Goal: Transaction & Acquisition: Purchase product/service

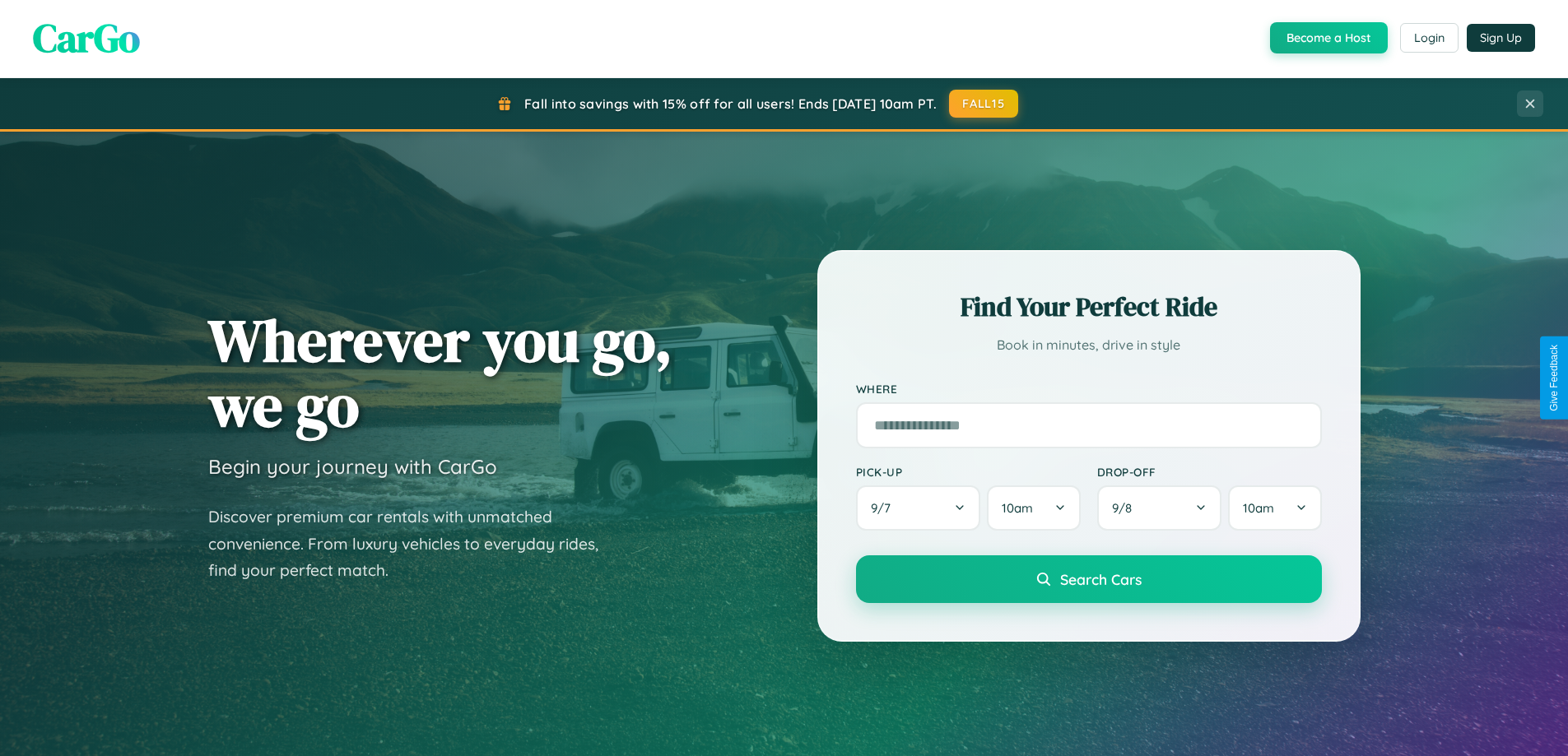
scroll to position [1132, 0]
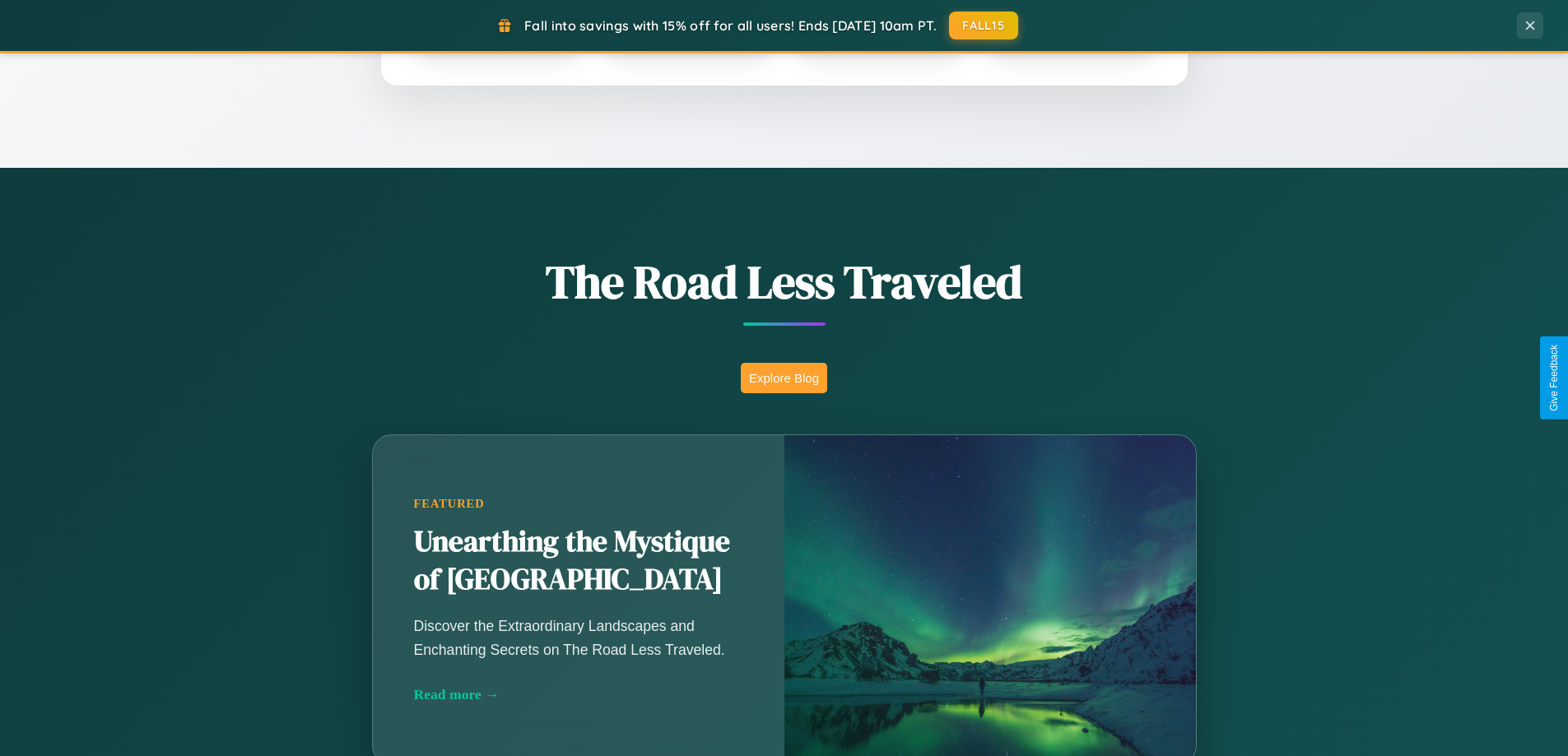
click at [784, 378] on button "Explore Blog" at bounding box center [784, 378] width 86 height 30
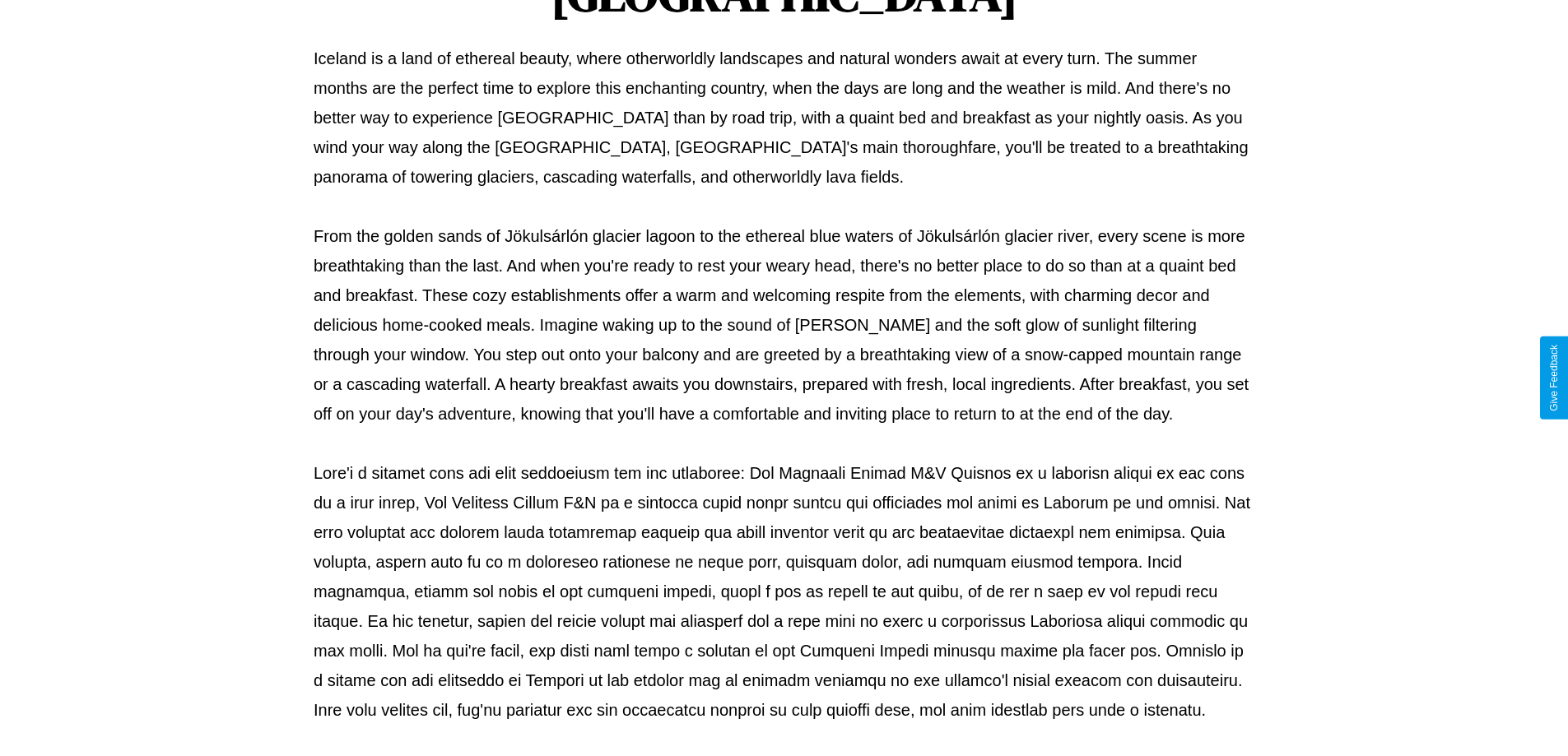
scroll to position [533, 0]
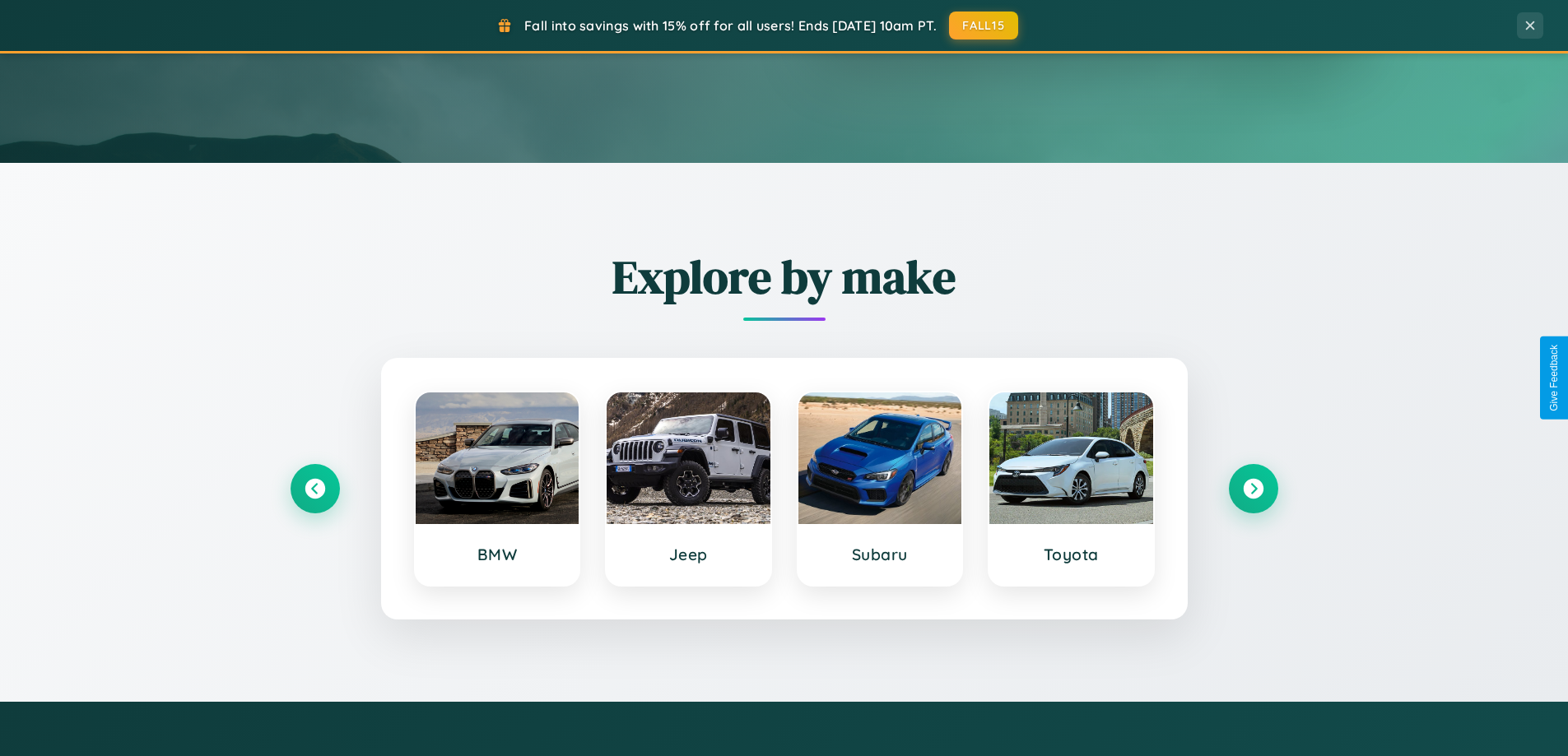
scroll to position [48, 0]
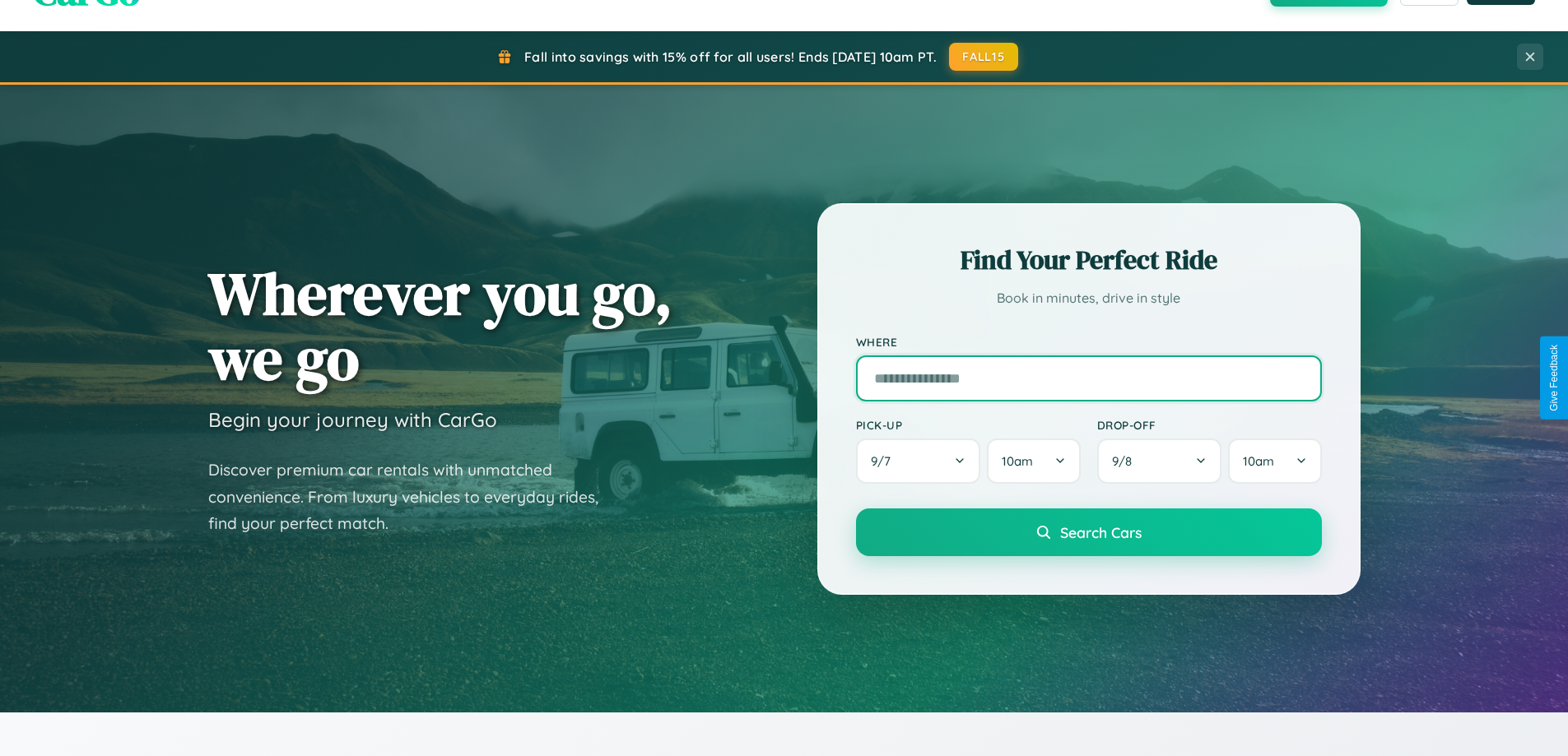
click at [1089, 378] on input "text" at bounding box center [1089, 378] width 466 height 46
type input "**********"
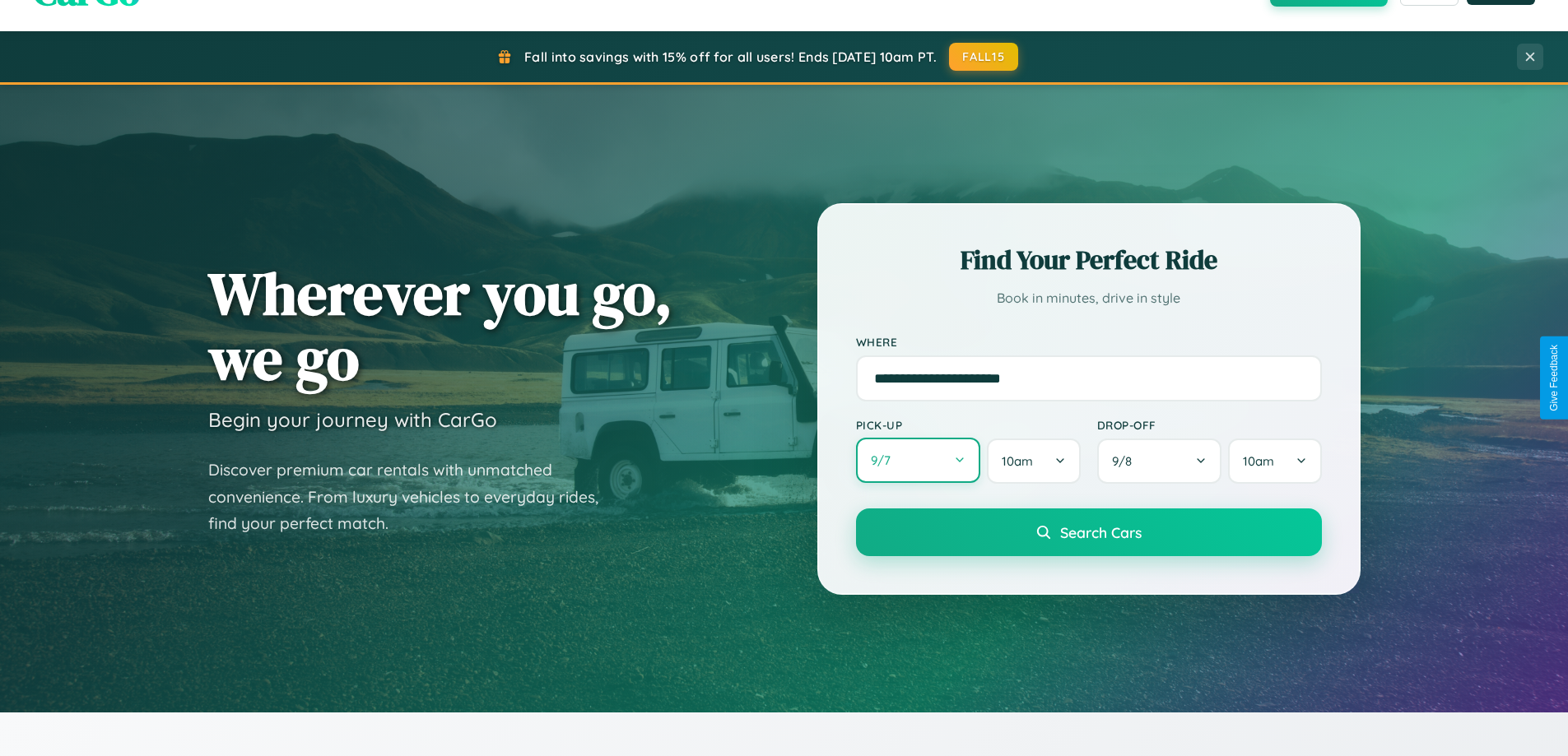
click at [918, 461] on button "9 / 7" at bounding box center [919, 460] width 125 height 45
select select "*"
select select "****"
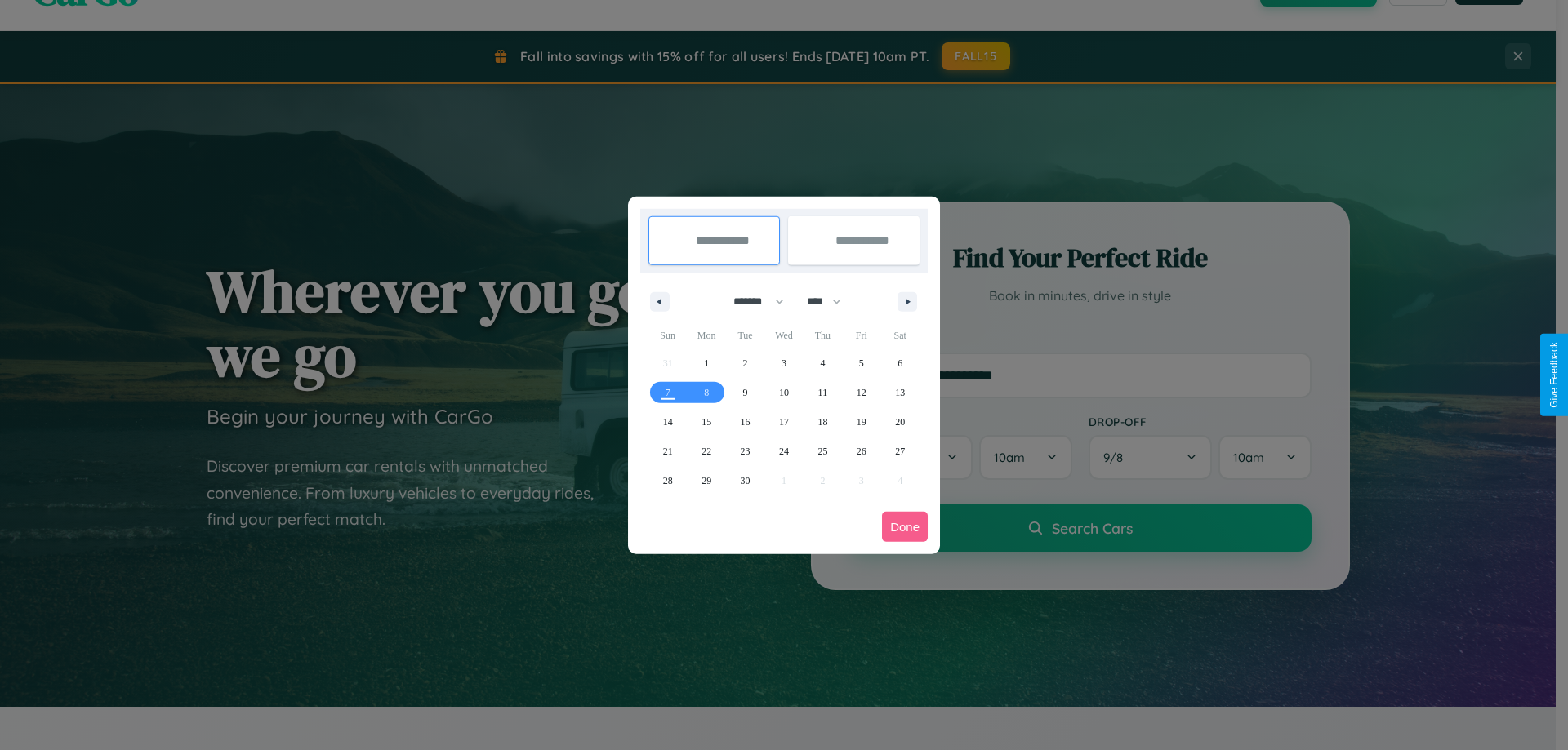
drag, startPoint x: 751, startPoint y: 302, endPoint x: 784, endPoint y: 328, distance: 42.0
click at [751, 302] on select "******* ******** ***** ***** *** **** **** ****** ********* ******* ******** **…" at bounding box center [755, 302] width 70 height 27
select select "*"
drag, startPoint x: 831, startPoint y: 302, endPoint x: 784, endPoint y: 328, distance: 53.7
click at [831, 302] on select "**** **** **** **** **** **** **** **** **** **** **** **** **** **** **** ****…" at bounding box center [823, 302] width 49 height 27
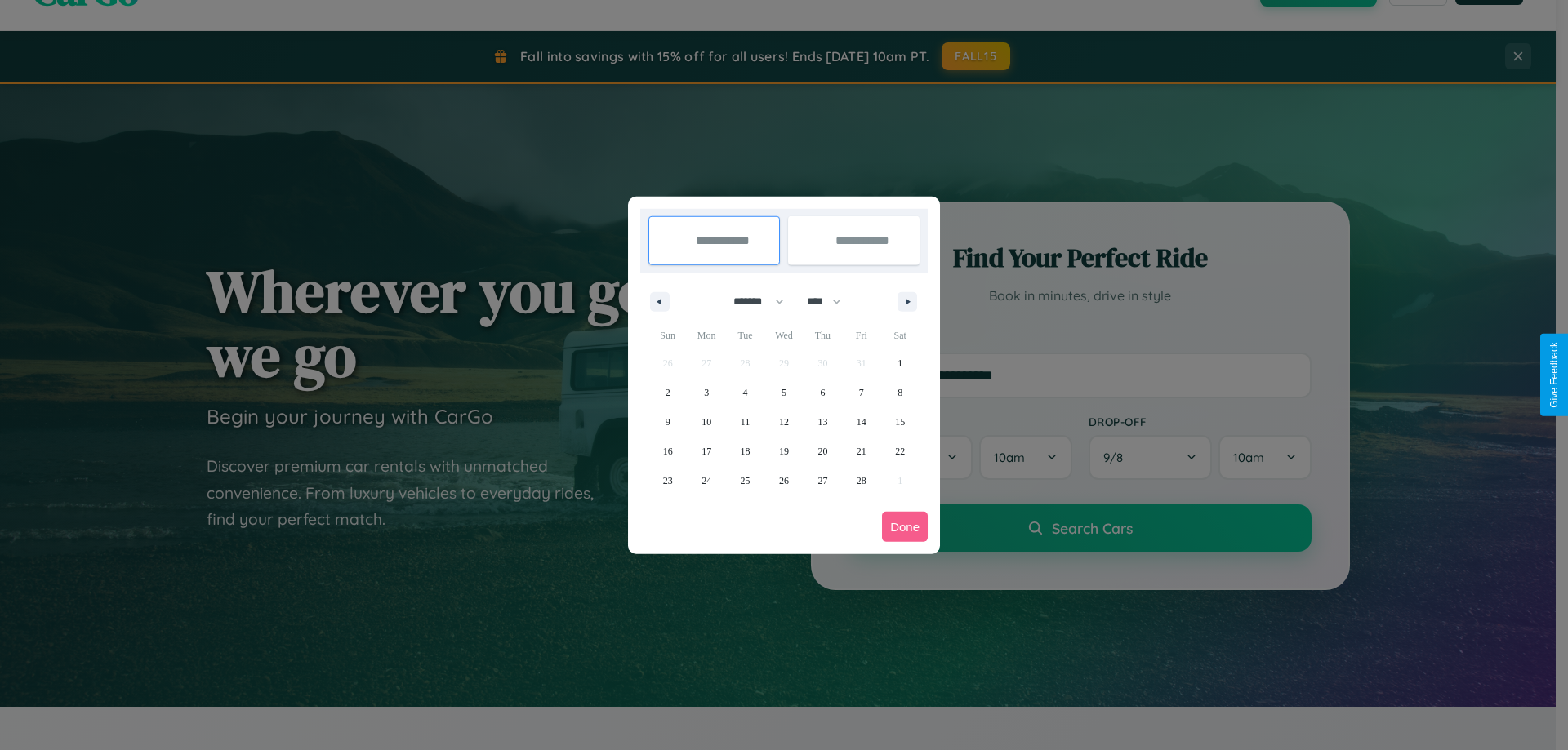
select select "****"
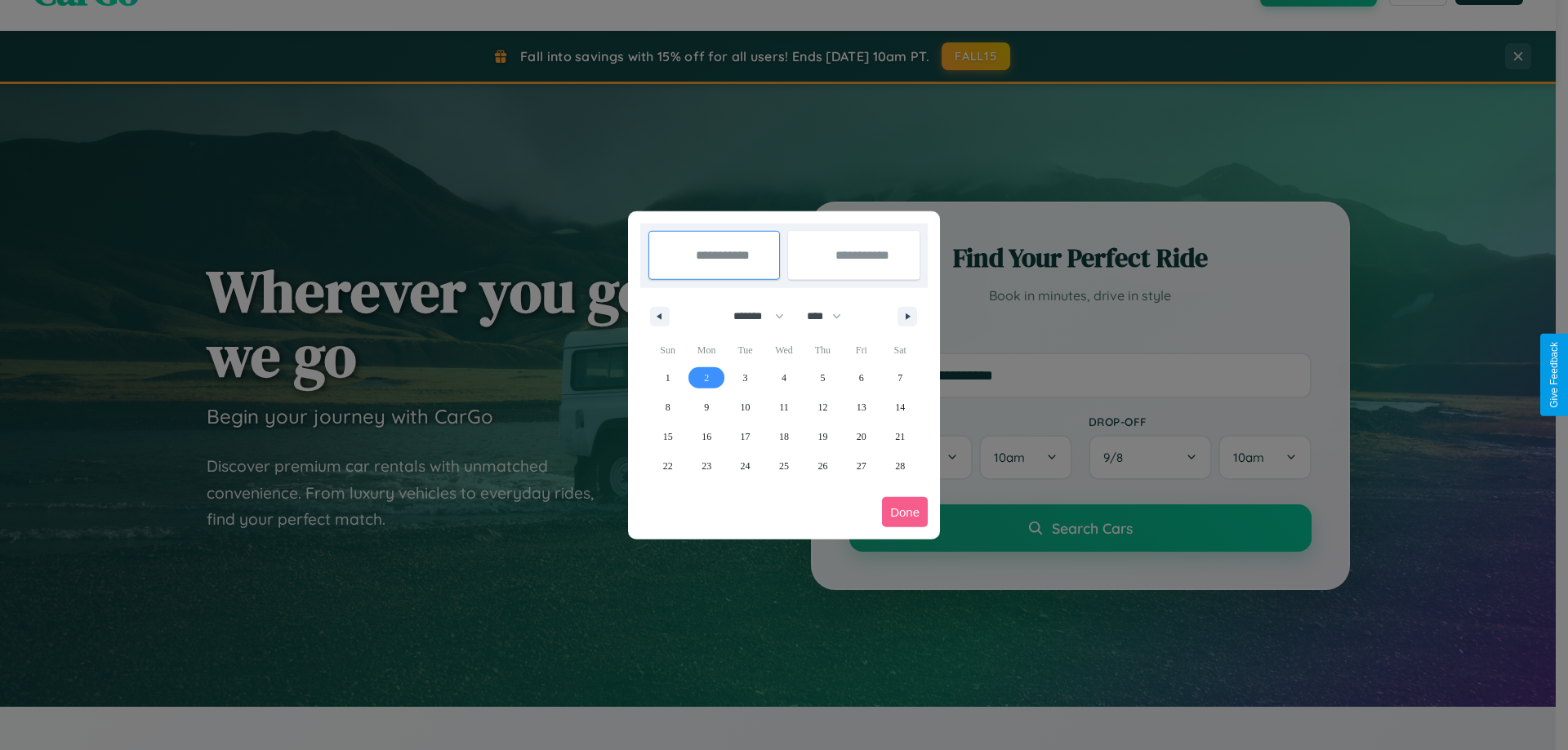
click at [707, 377] on span "2" at bounding box center [707, 377] width 5 height 29
type input "**********"
click at [707, 406] on span "9" at bounding box center [707, 406] width 5 height 29
type input "**********"
click at [905, 511] on button "Done" at bounding box center [905, 512] width 45 height 30
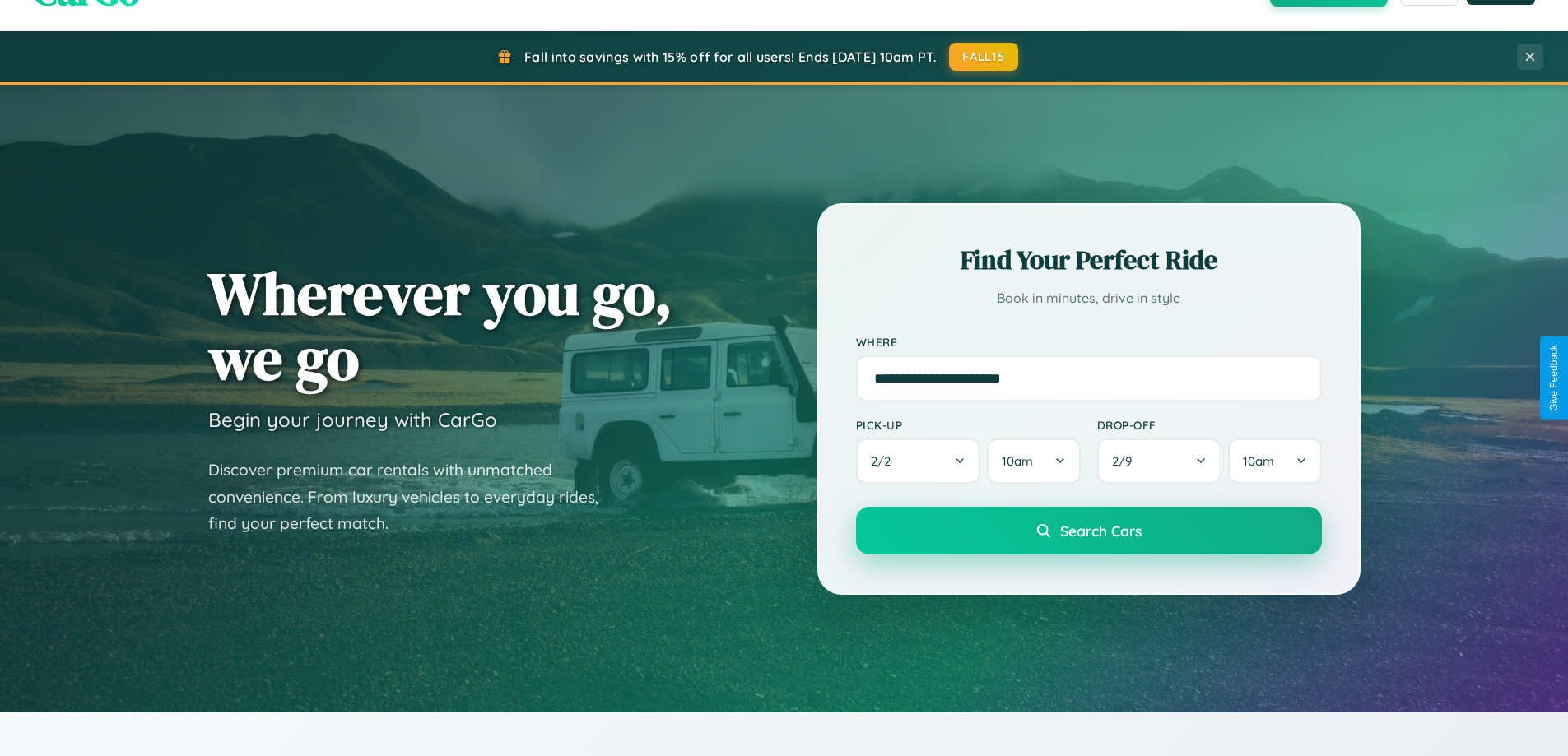
click at [1089, 531] on span "Search Cars" at bounding box center [1101, 530] width 81 height 18
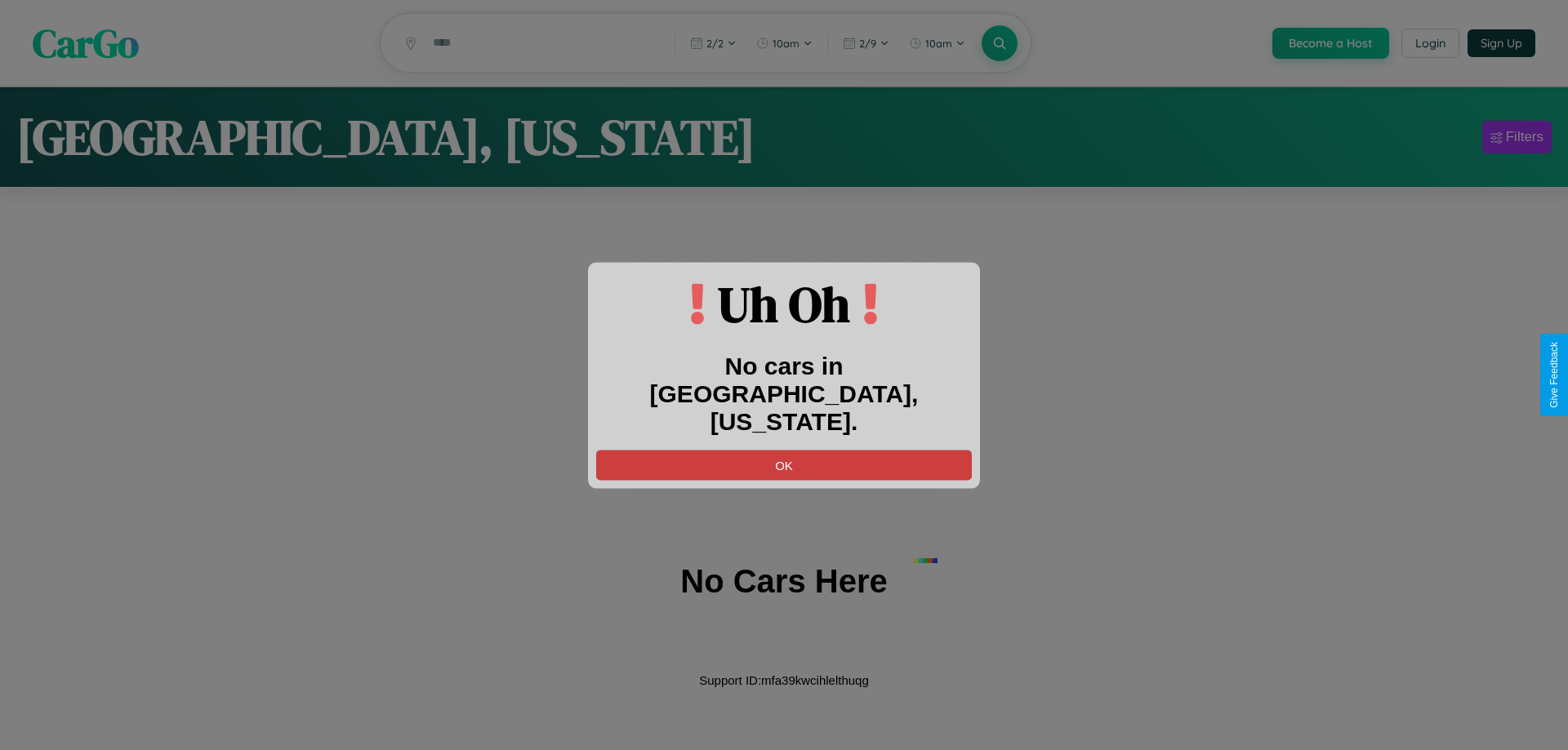
click at [784, 450] on button "OK" at bounding box center [783, 465] width 376 height 30
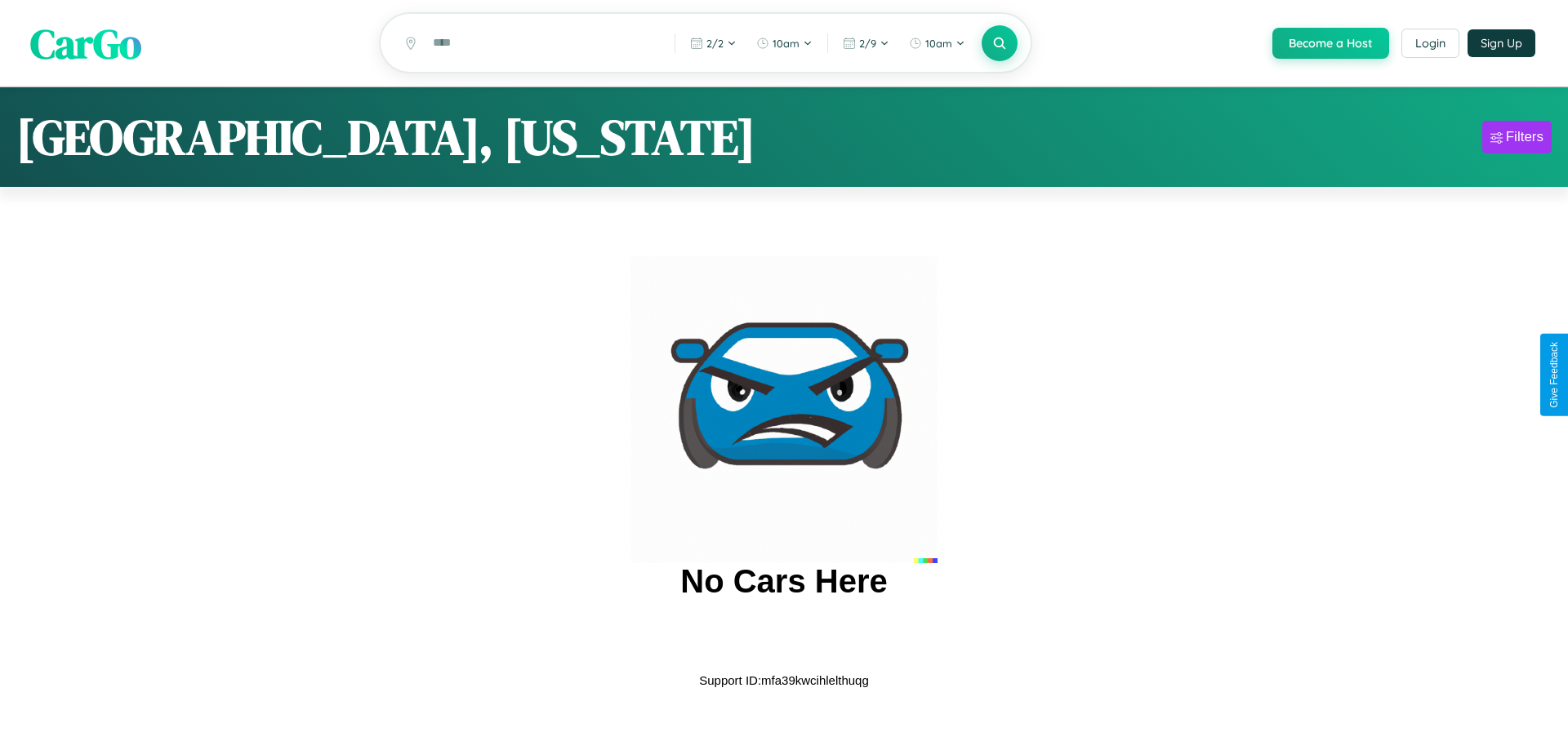
click at [86, 44] on span "CarGo" at bounding box center [86, 42] width 111 height 56
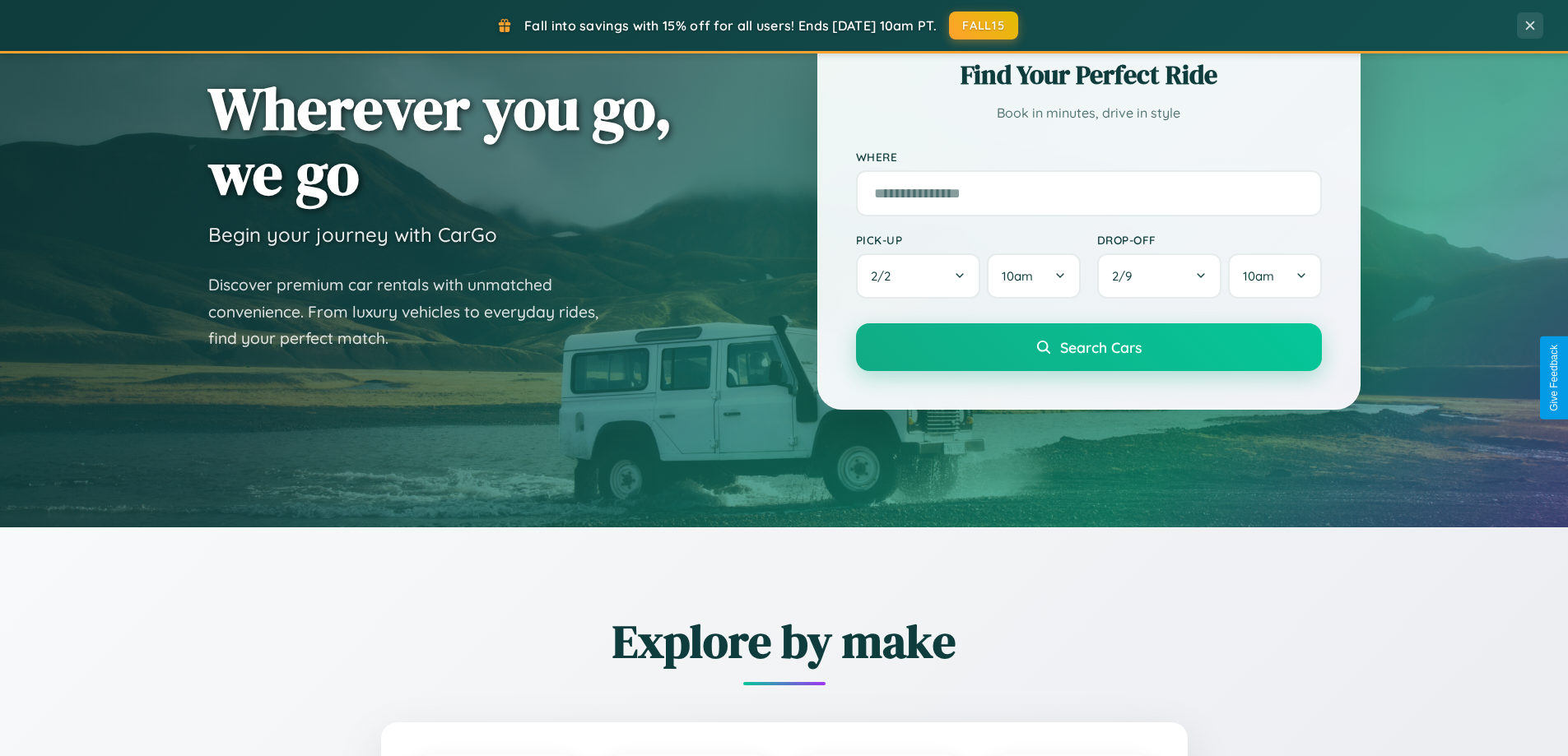
scroll to position [3166, 0]
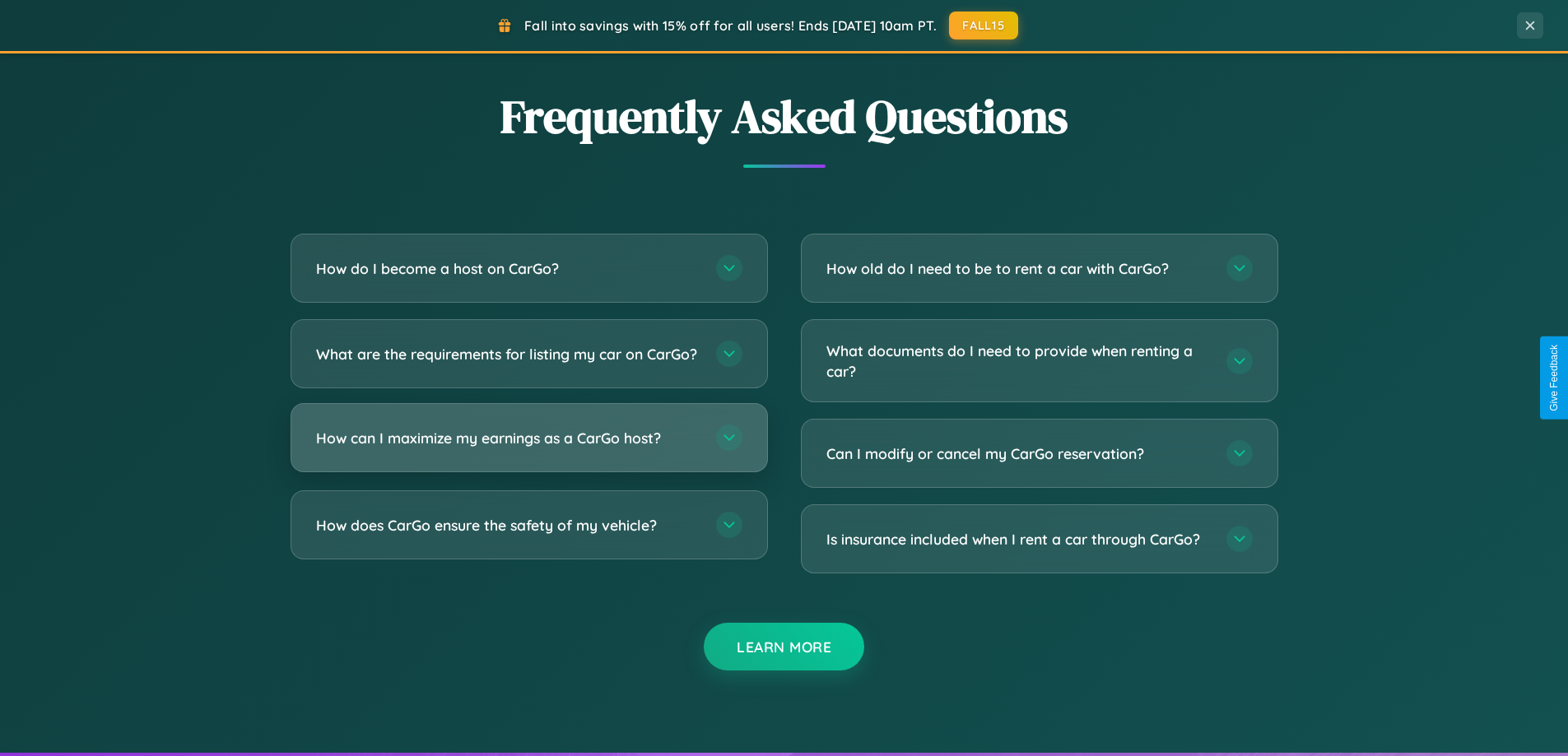
click at [529, 449] on h3 "How can I maximize my earnings as a CarGo host?" at bounding box center [507, 438] width 384 height 20
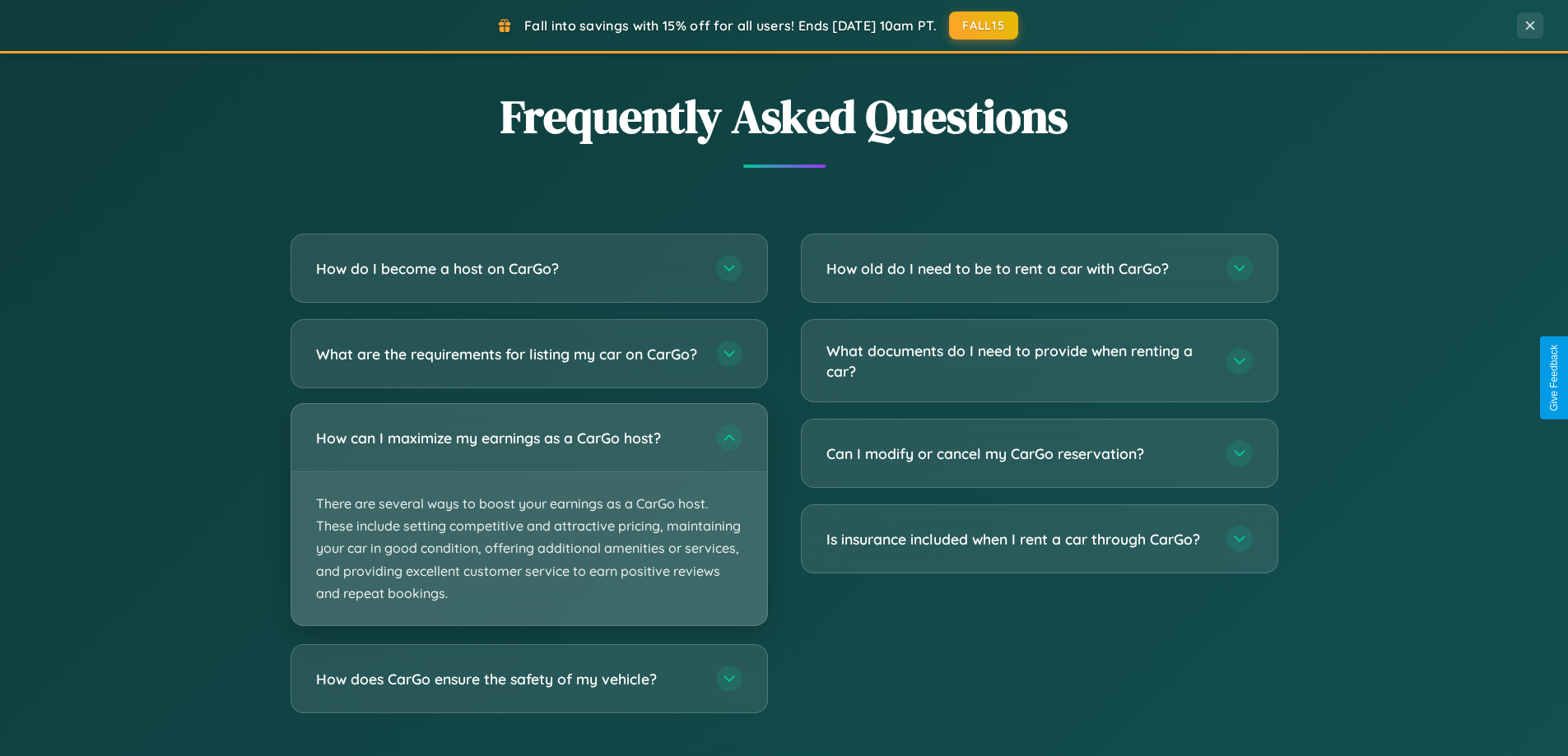
click at [529, 528] on p "There are several ways to boost your earnings as a CarGo host. These include se…" at bounding box center [529, 549] width 476 height 153
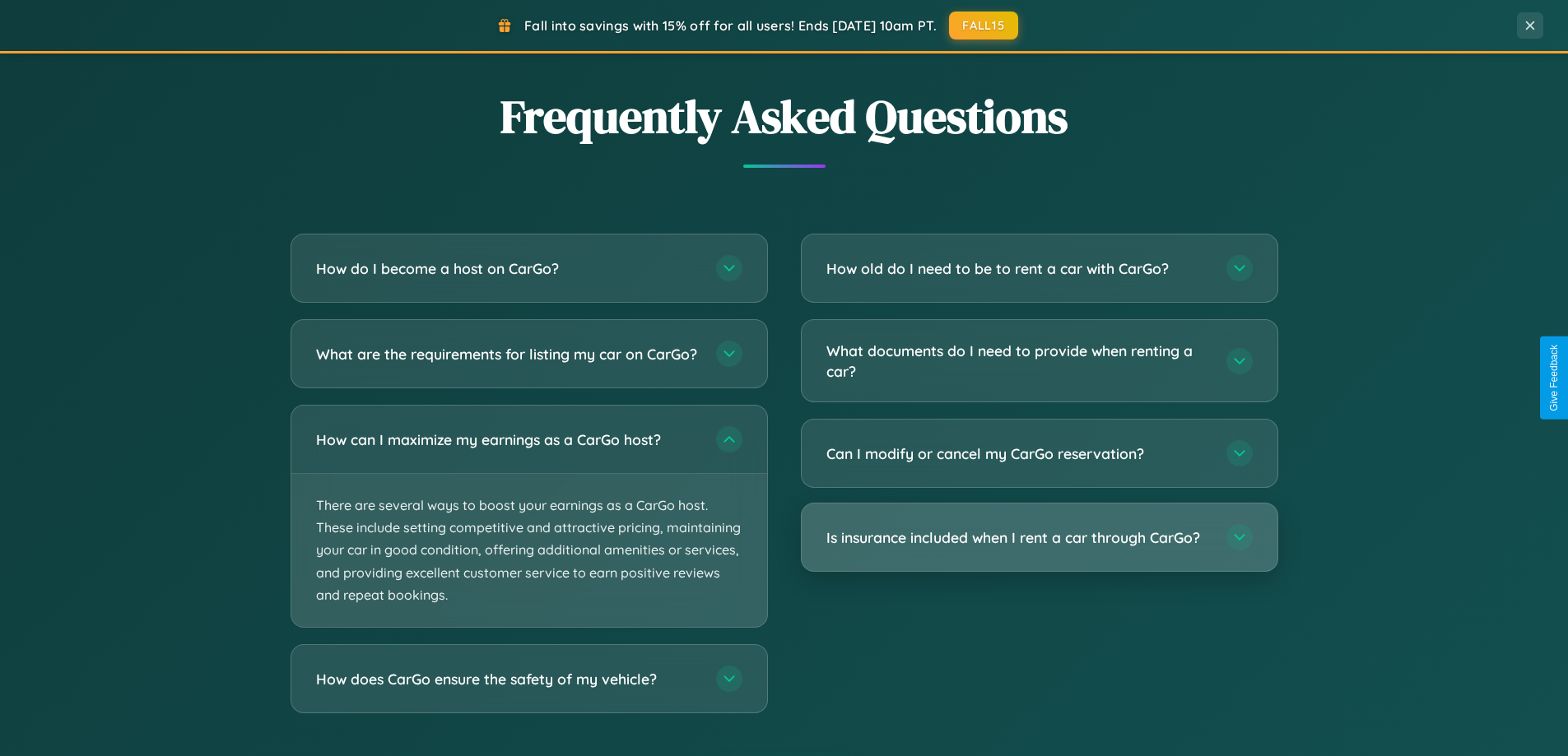
click at [1039, 539] on h3 "Is insurance included when I rent a car through CarGo?" at bounding box center [1018, 538] width 384 height 20
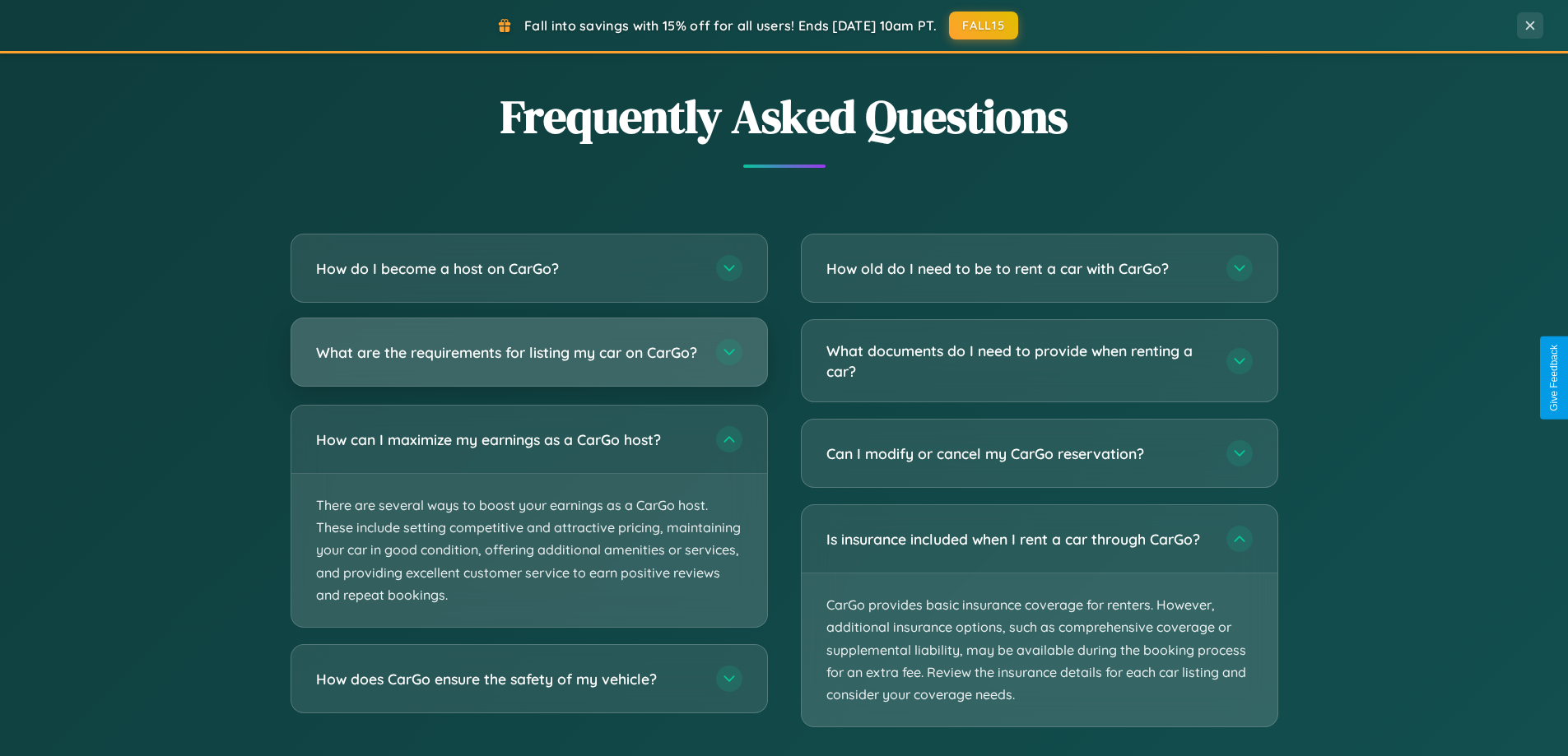
click at [529, 361] on h3 "What are the requirements for listing my car on CarGo?" at bounding box center [507, 352] width 384 height 20
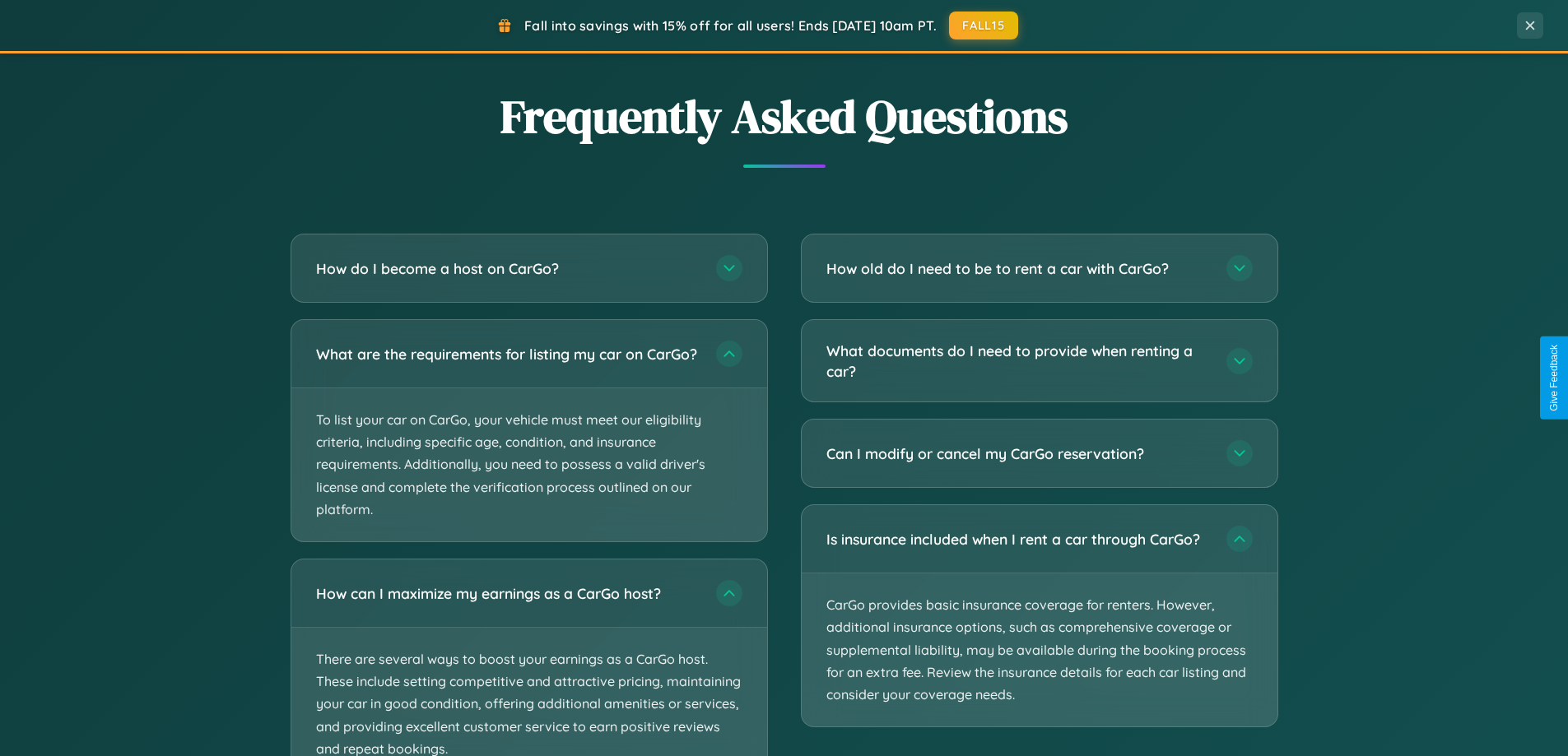
scroll to position [3292, 0]
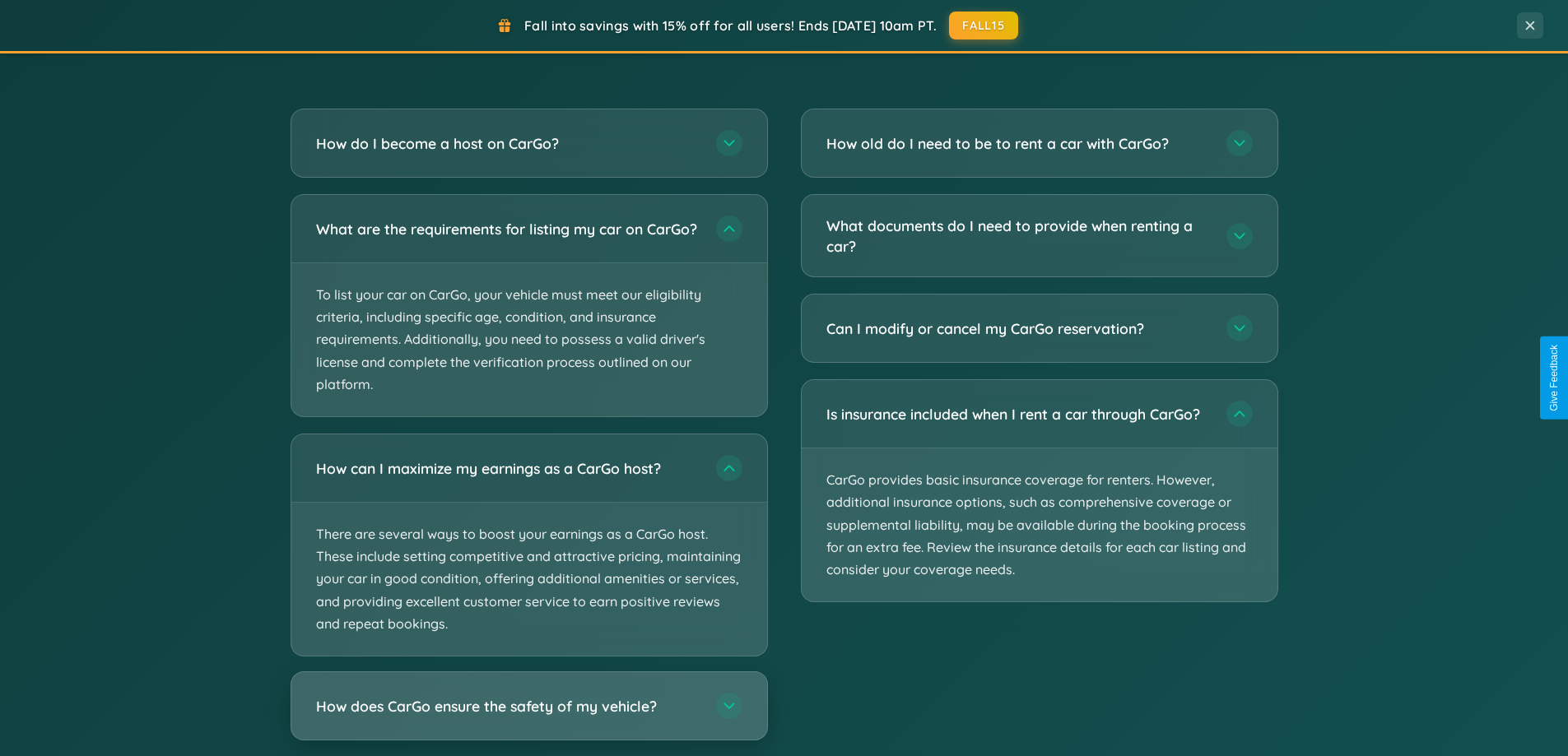
click at [529, 717] on h3 "How does CarGo ensure the safety of my vehicle?" at bounding box center [507, 706] width 384 height 20
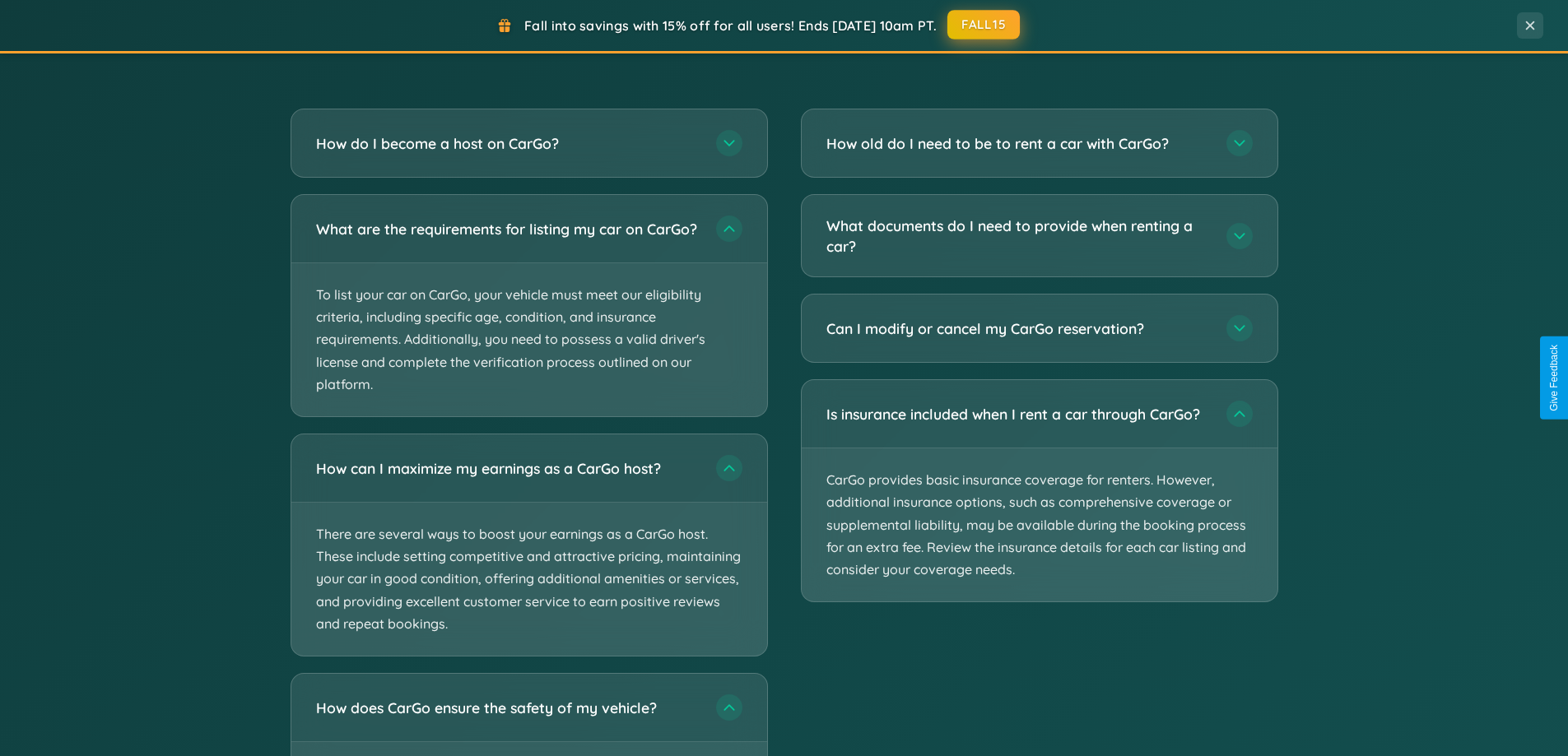
click at [984, 25] on button "FALL15" at bounding box center [984, 25] width 73 height 30
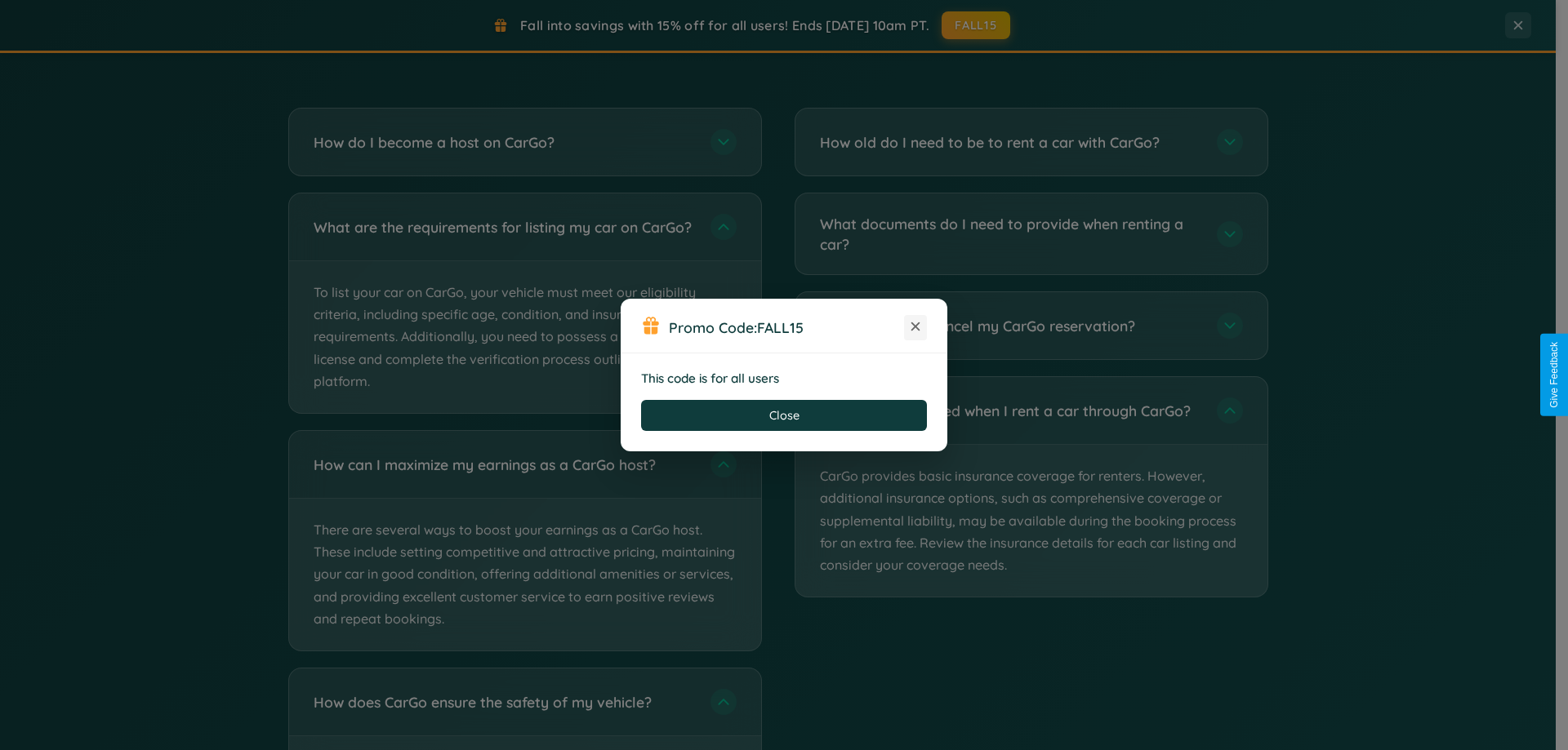
click at [915, 328] on icon at bounding box center [915, 326] width 16 height 16
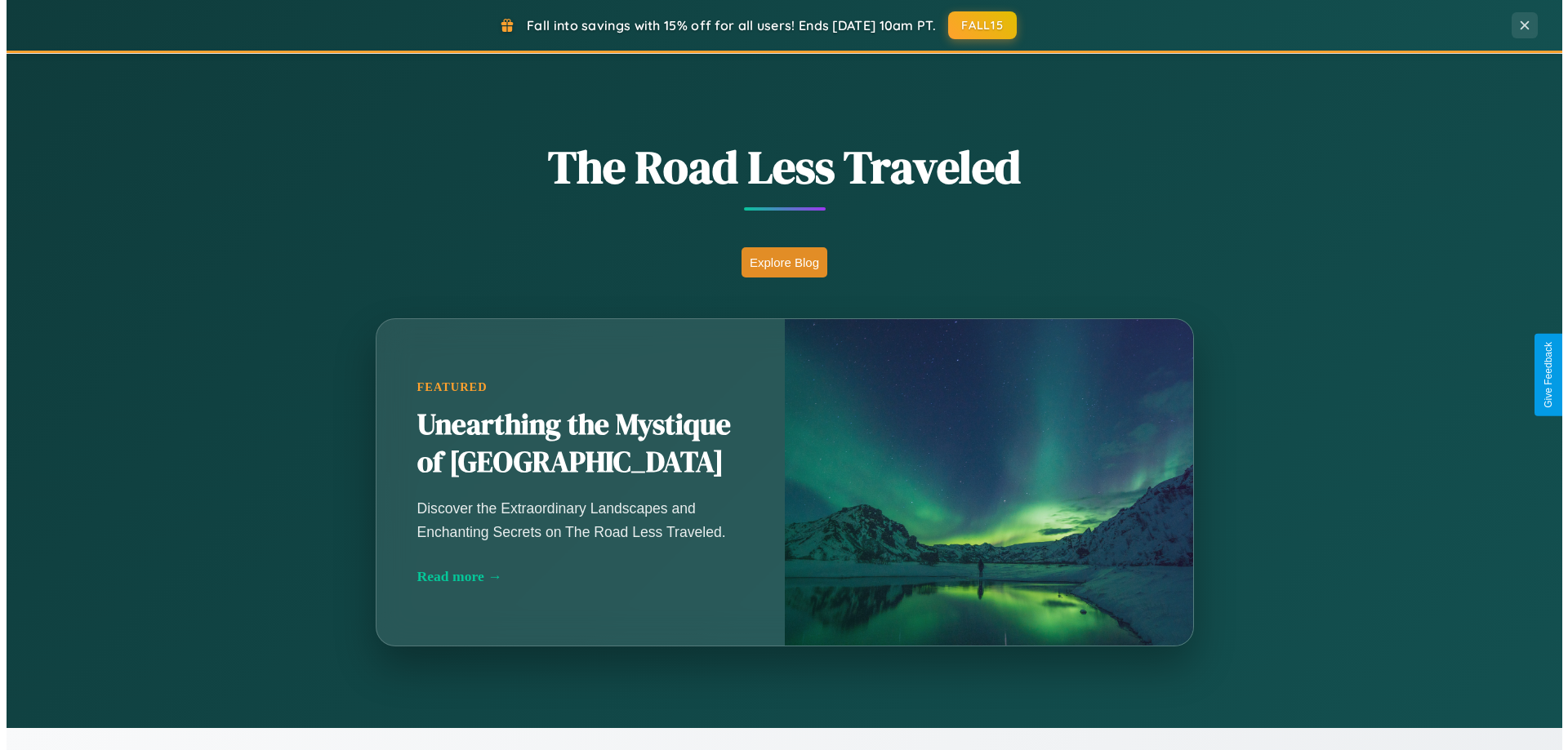
scroll to position [0, 0]
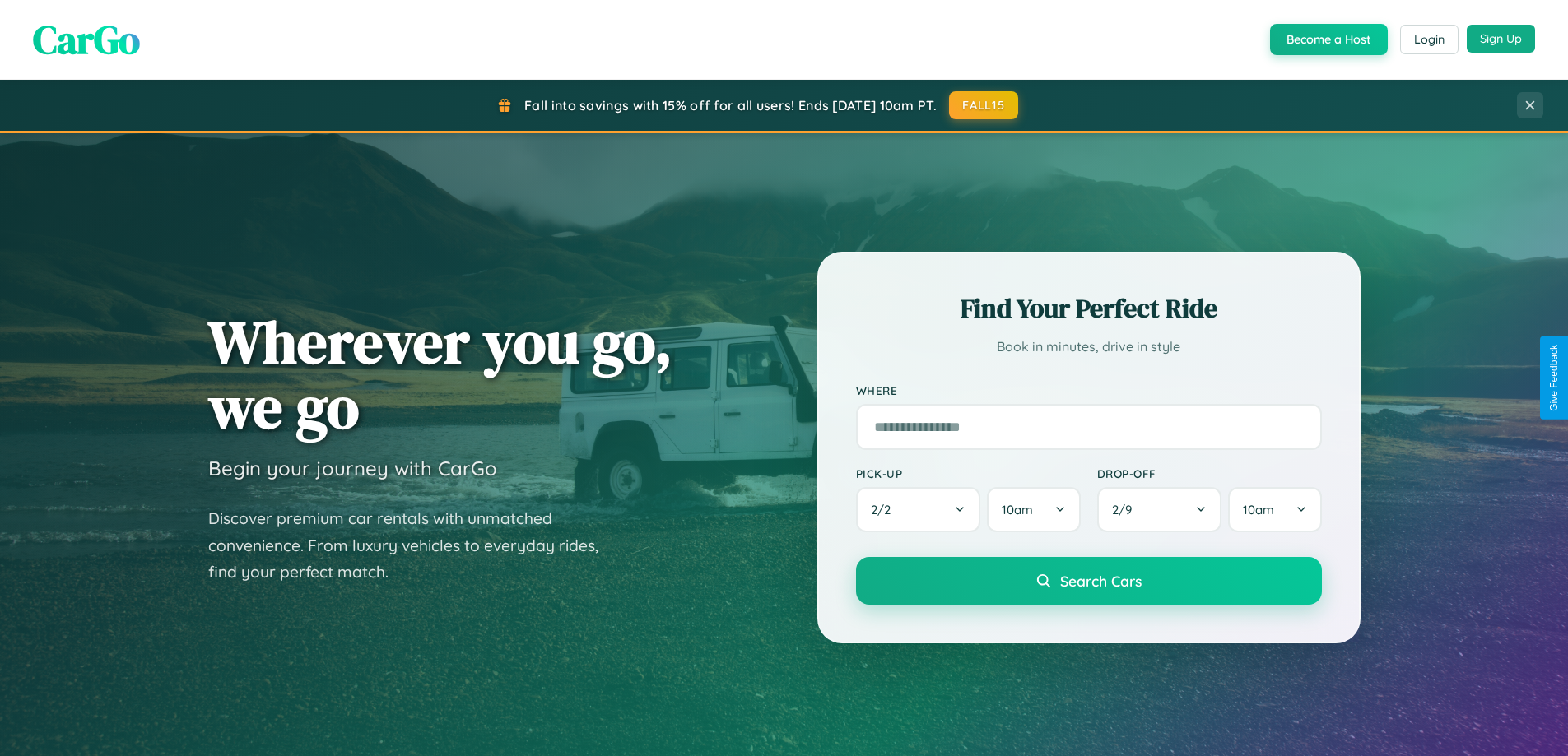
click at [1501, 39] on button "Sign Up" at bounding box center [1501, 38] width 69 height 28
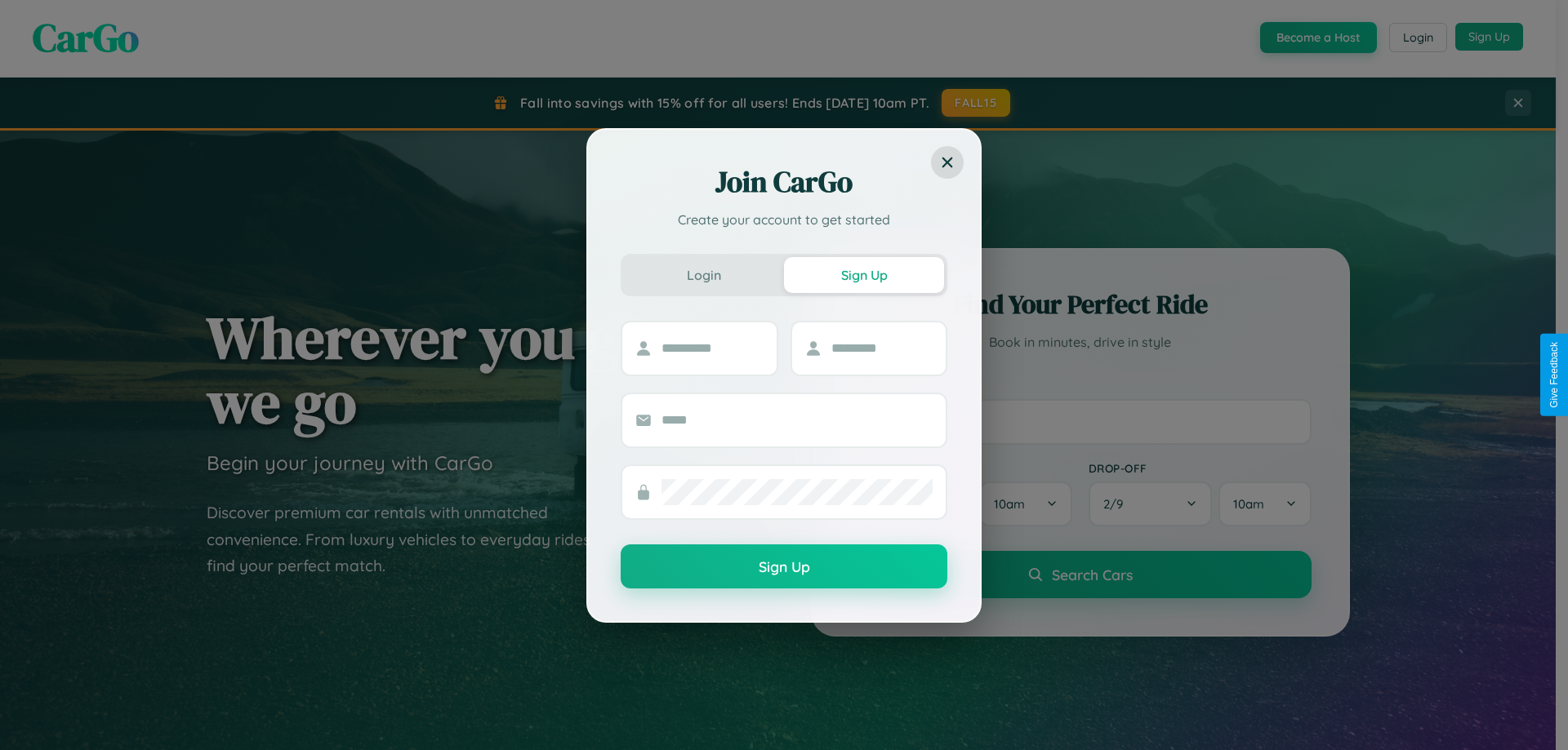
scroll to position [48, 0]
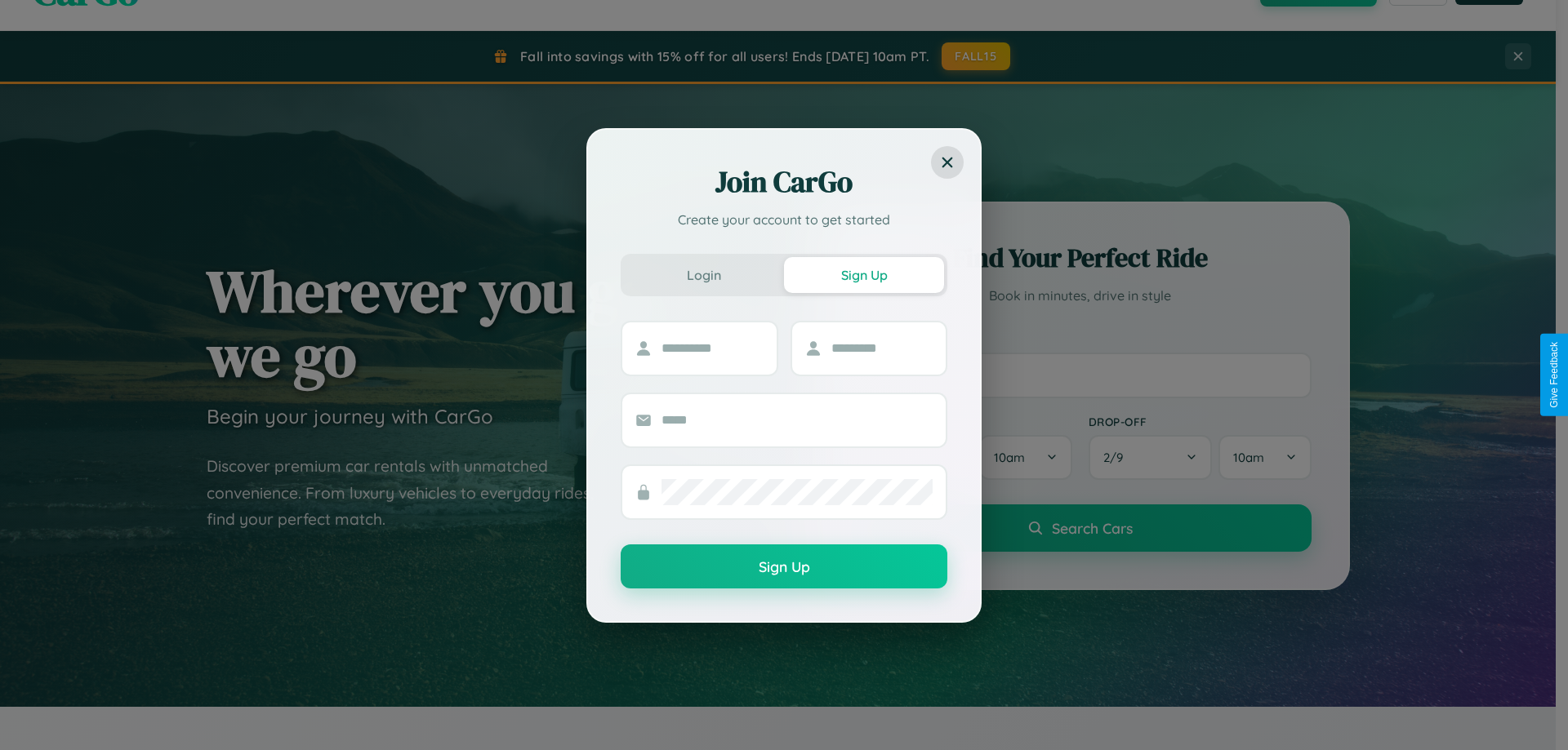
click at [1080, 375] on div "Join CarGo Create your account to get started Login Sign Up Sign Up" at bounding box center [784, 375] width 1568 height 750
